Goal: Task Accomplishment & Management: Manage account settings

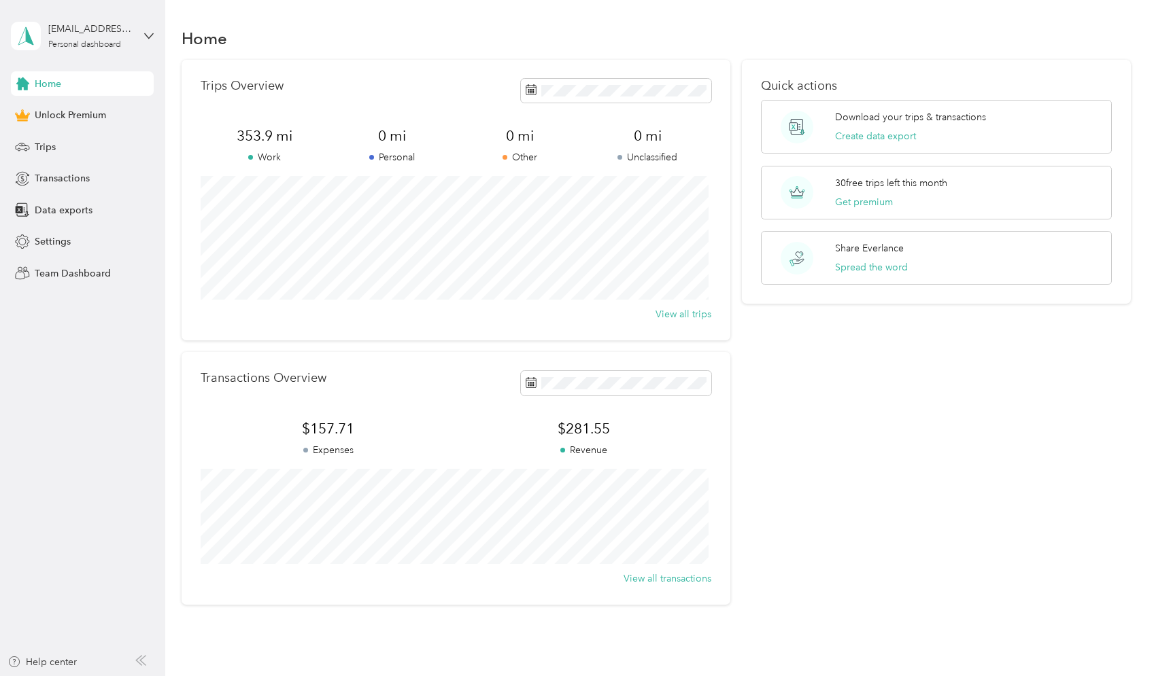
click at [141, 33] on div "[EMAIL_ADDRESS][DOMAIN_NAME] Personal dashboard" at bounding box center [82, 36] width 143 height 48
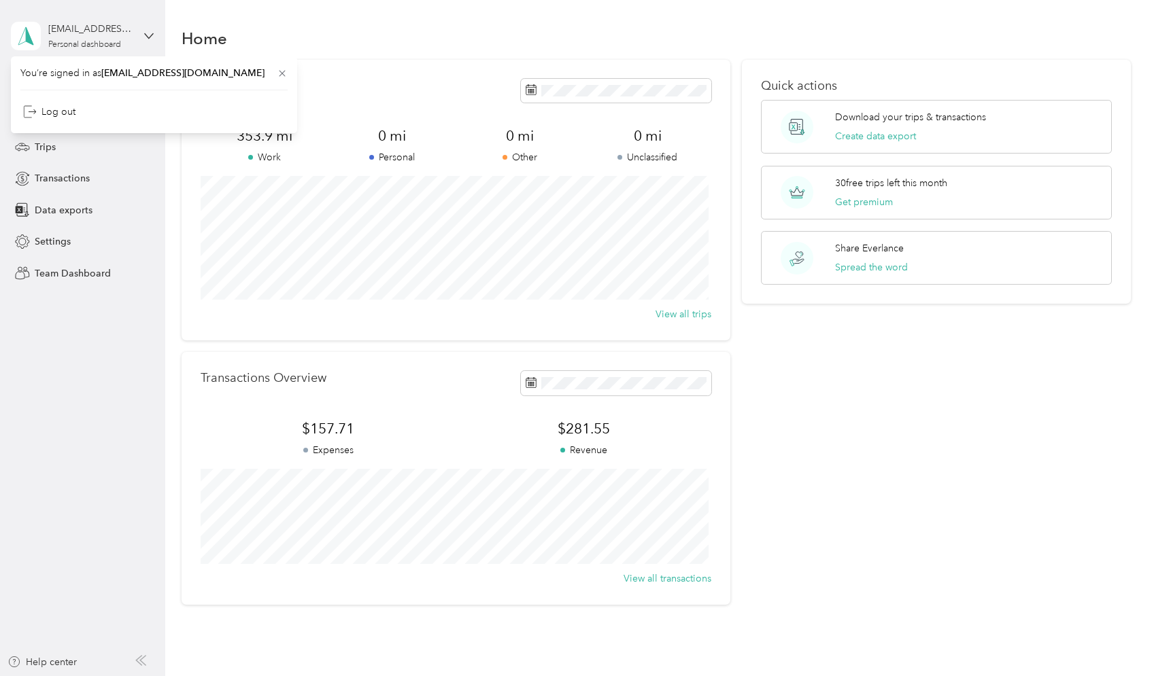
click at [141, 33] on div "[EMAIL_ADDRESS][DOMAIN_NAME] Personal dashboard" at bounding box center [82, 36] width 143 height 48
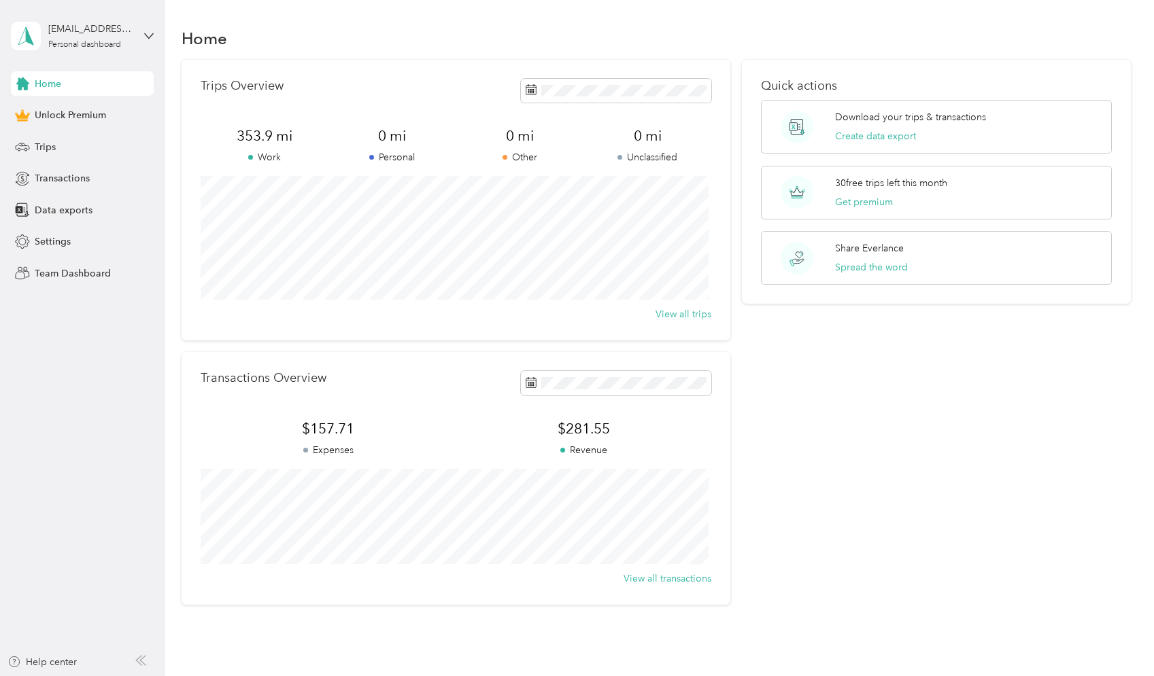
click at [69, 88] on div "Home" at bounding box center [82, 83] width 143 height 24
click at [39, 148] on span "Trips" at bounding box center [45, 147] width 21 height 14
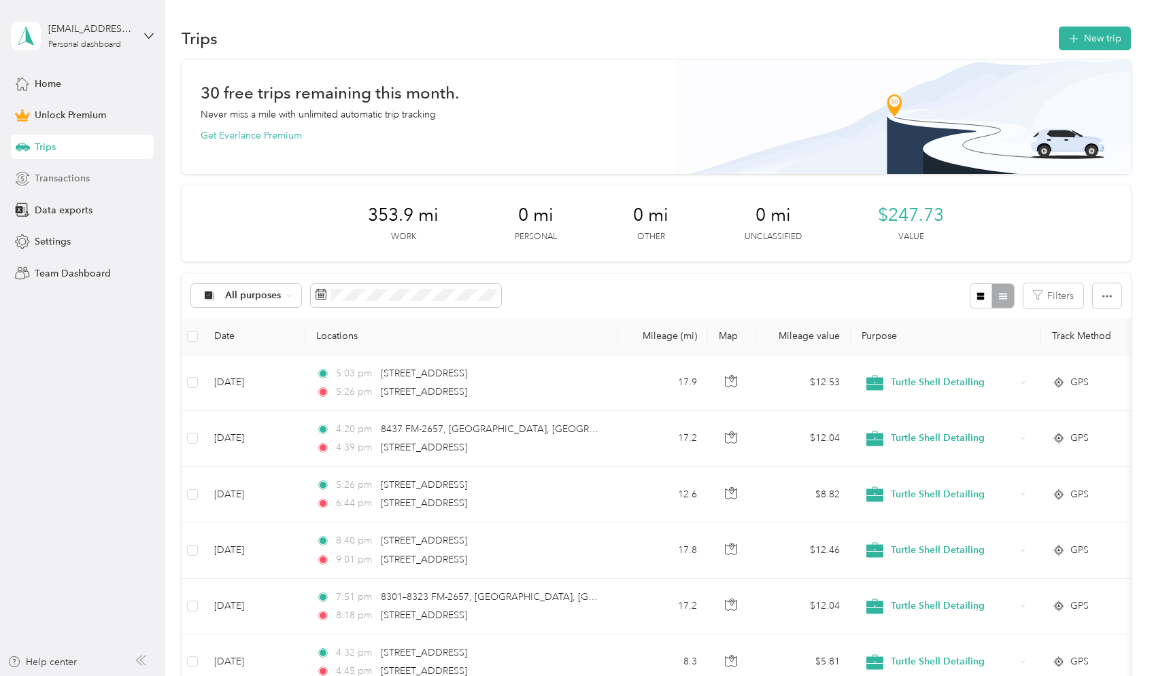
click at [66, 178] on span "Transactions" at bounding box center [62, 178] width 55 height 14
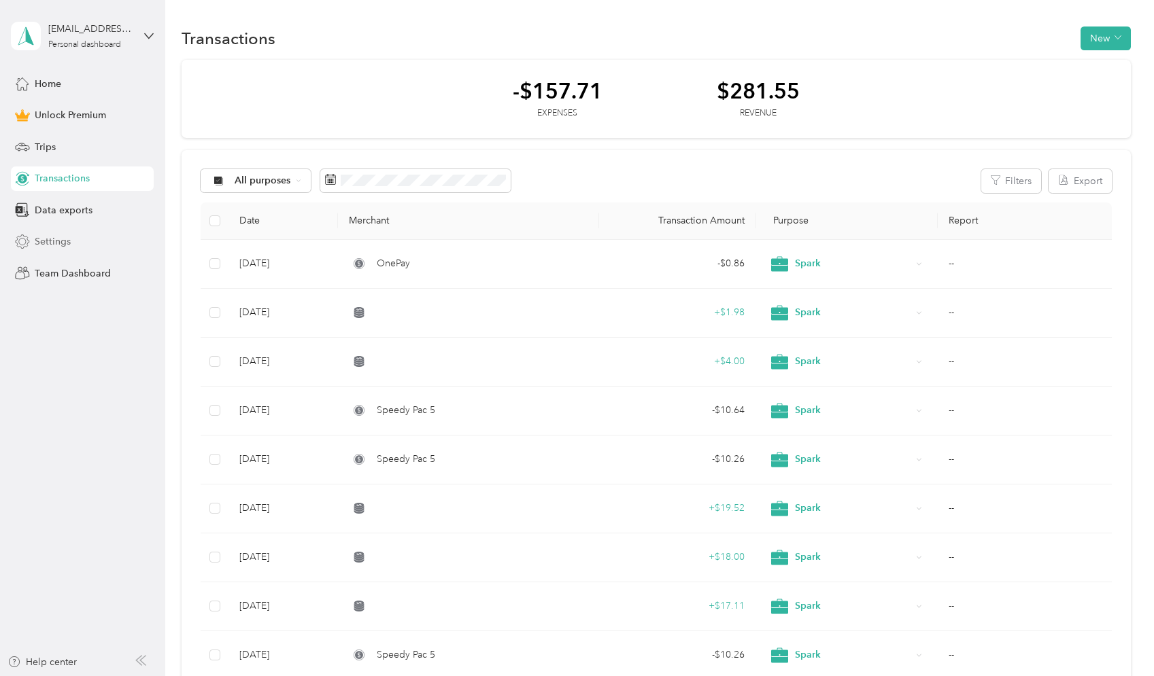
click at [65, 238] on span "Settings" at bounding box center [53, 242] width 36 height 14
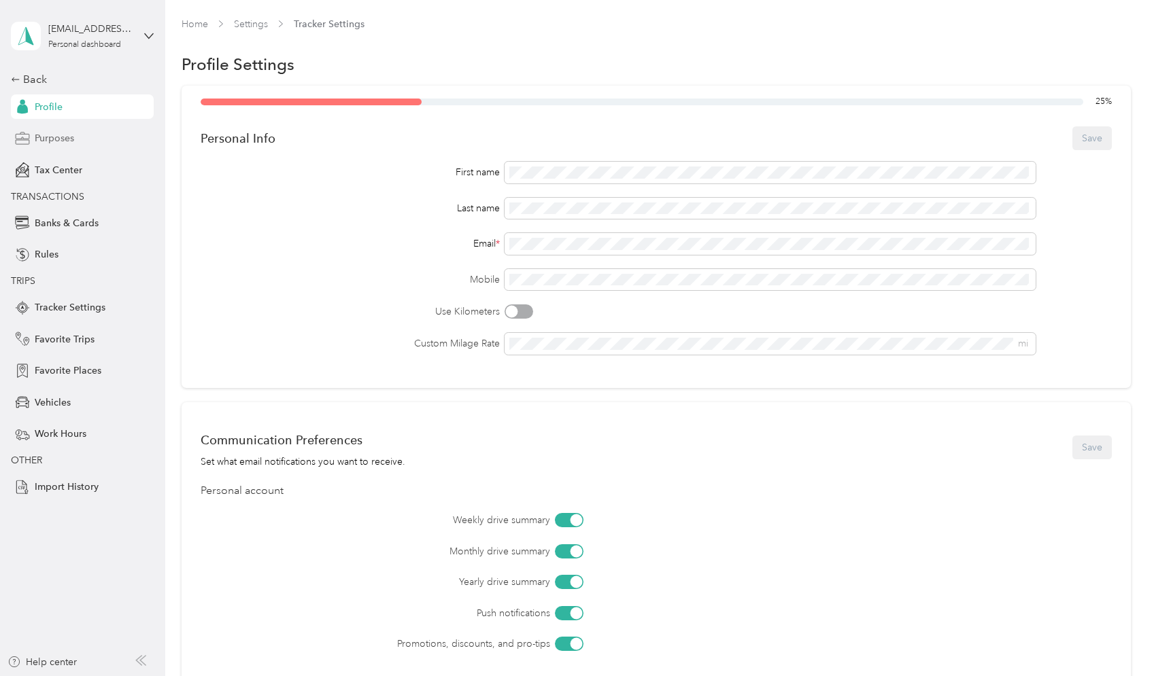
click at [63, 146] on div "Purposes" at bounding box center [82, 138] width 143 height 24
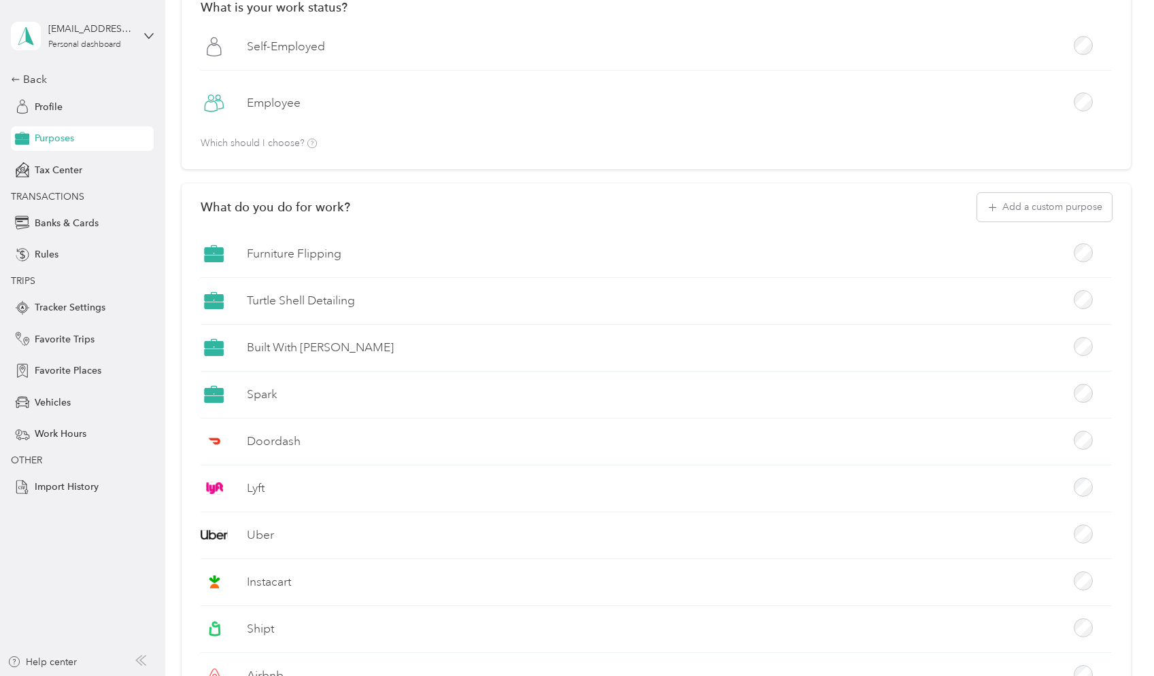
scroll to position [114, 0]
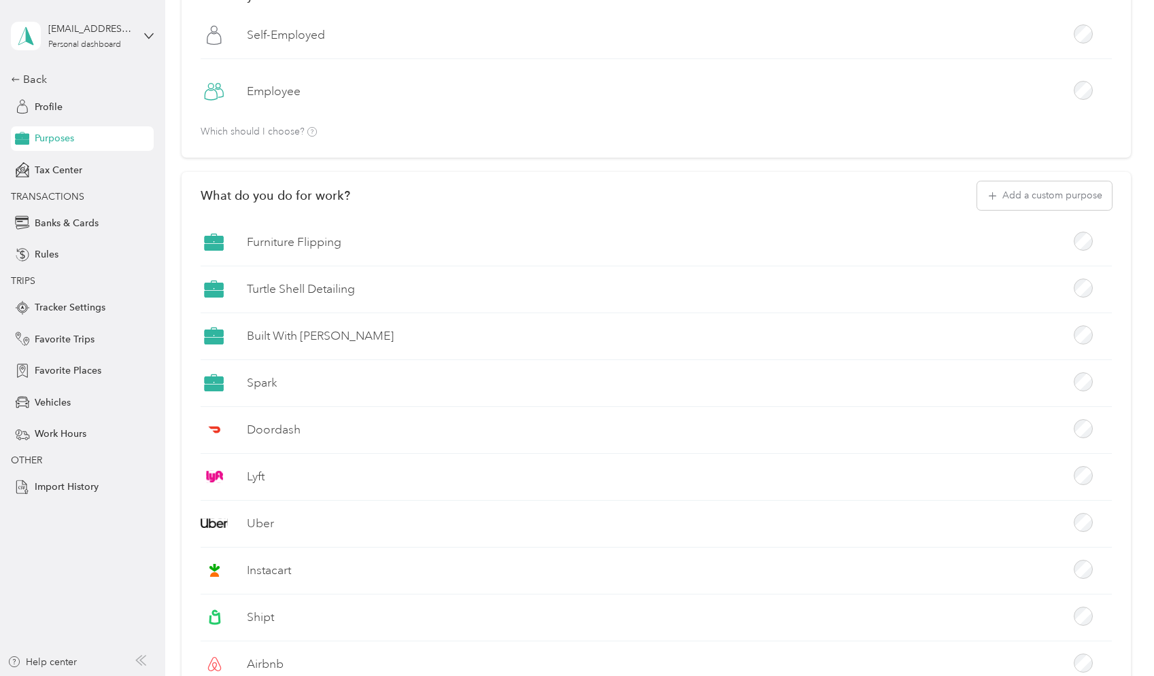
click at [215, 288] on icon at bounding box center [214, 289] width 20 height 20
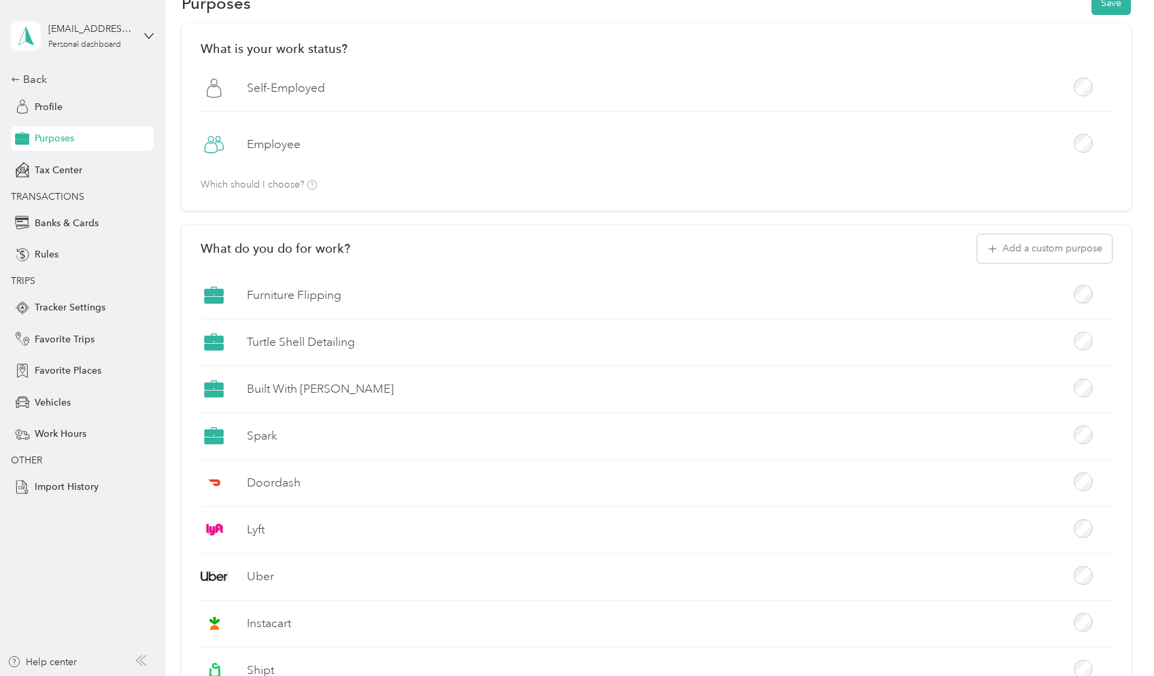
scroll to position [0, 0]
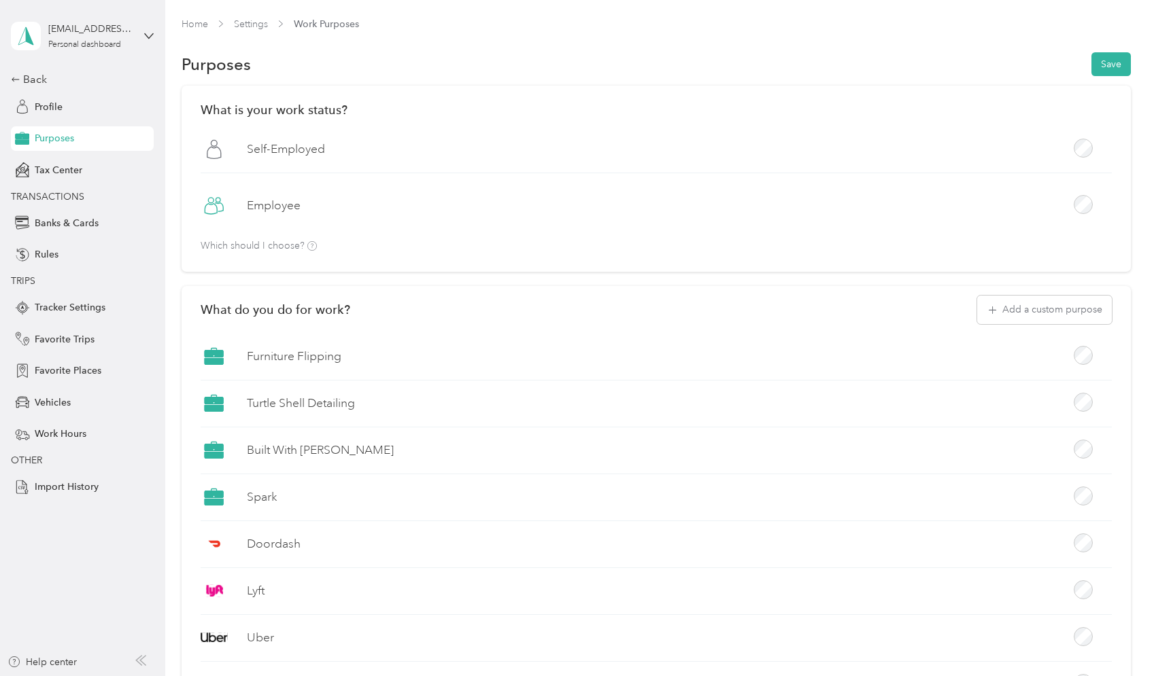
click at [215, 406] on icon at bounding box center [214, 408] width 18 height 6
click at [366, 417] on div "Turtle Shell Detailing" at bounding box center [656, 408] width 910 height 37
click at [1042, 302] on button "Add a custom purpose" at bounding box center [1044, 310] width 135 height 29
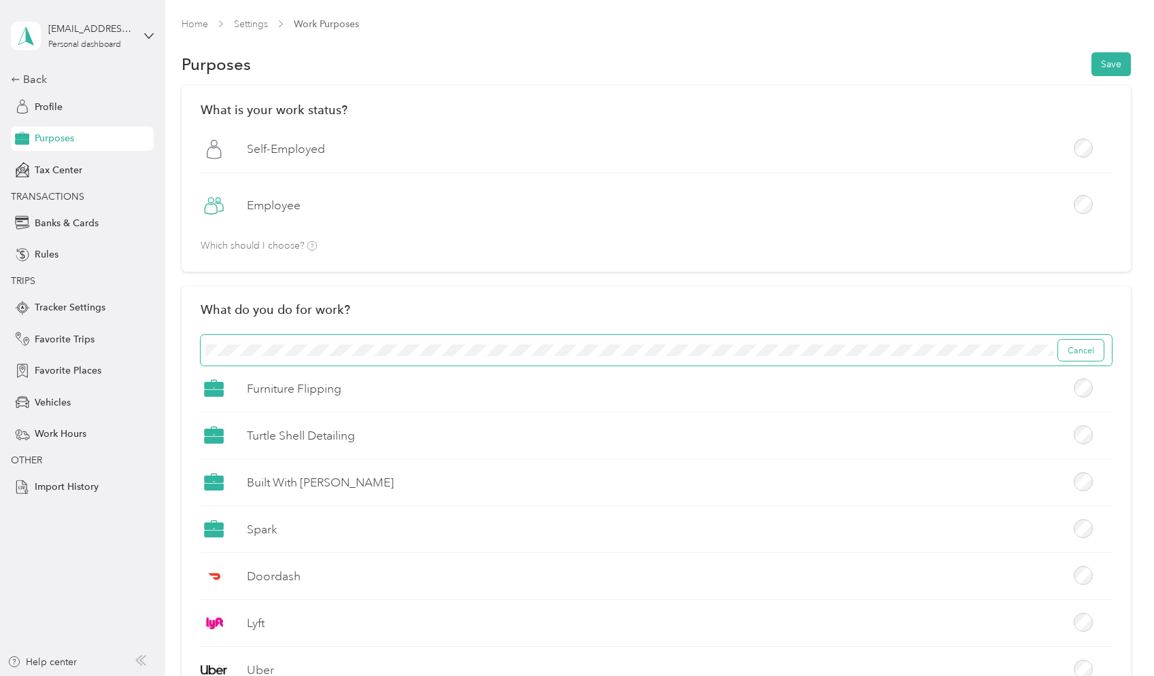
click at [1093, 349] on button "Cancel" at bounding box center [1081, 351] width 46 height 22
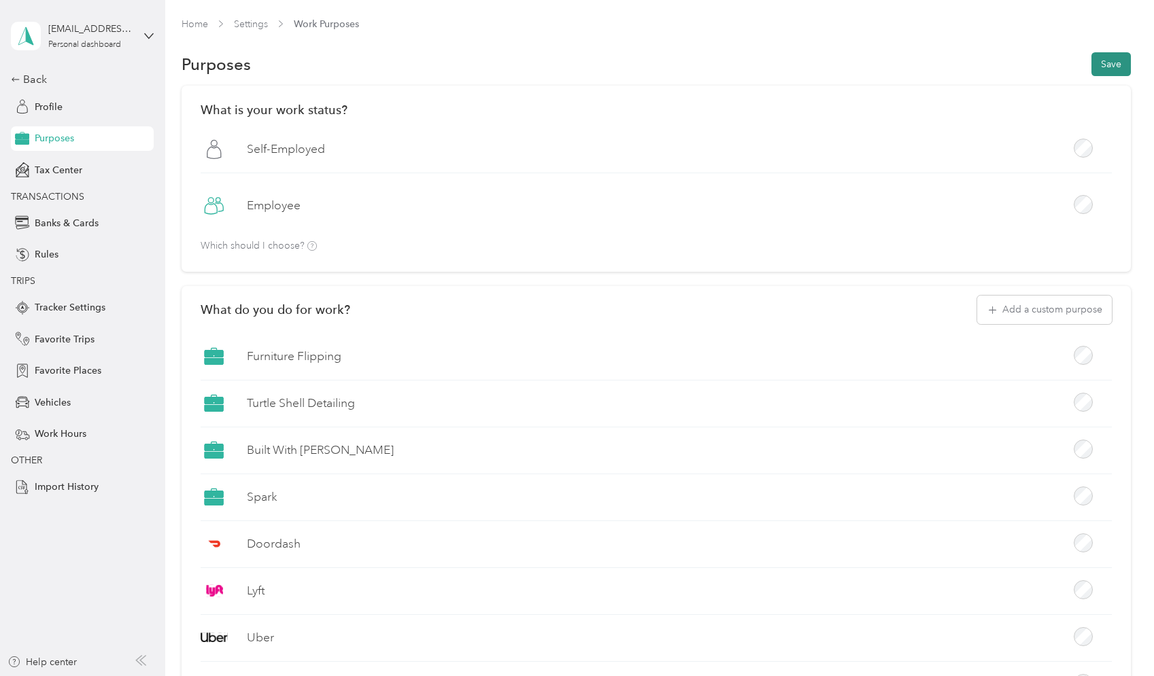
click at [1120, 65] on button "Save" at bounding box center [1110, 64] width 39 height 24
click at [63, 106] on span "Profile" at bounding box center [49, 107] width 28 height 14
